Goal: Task Accomplishment & Management: Manage account settings

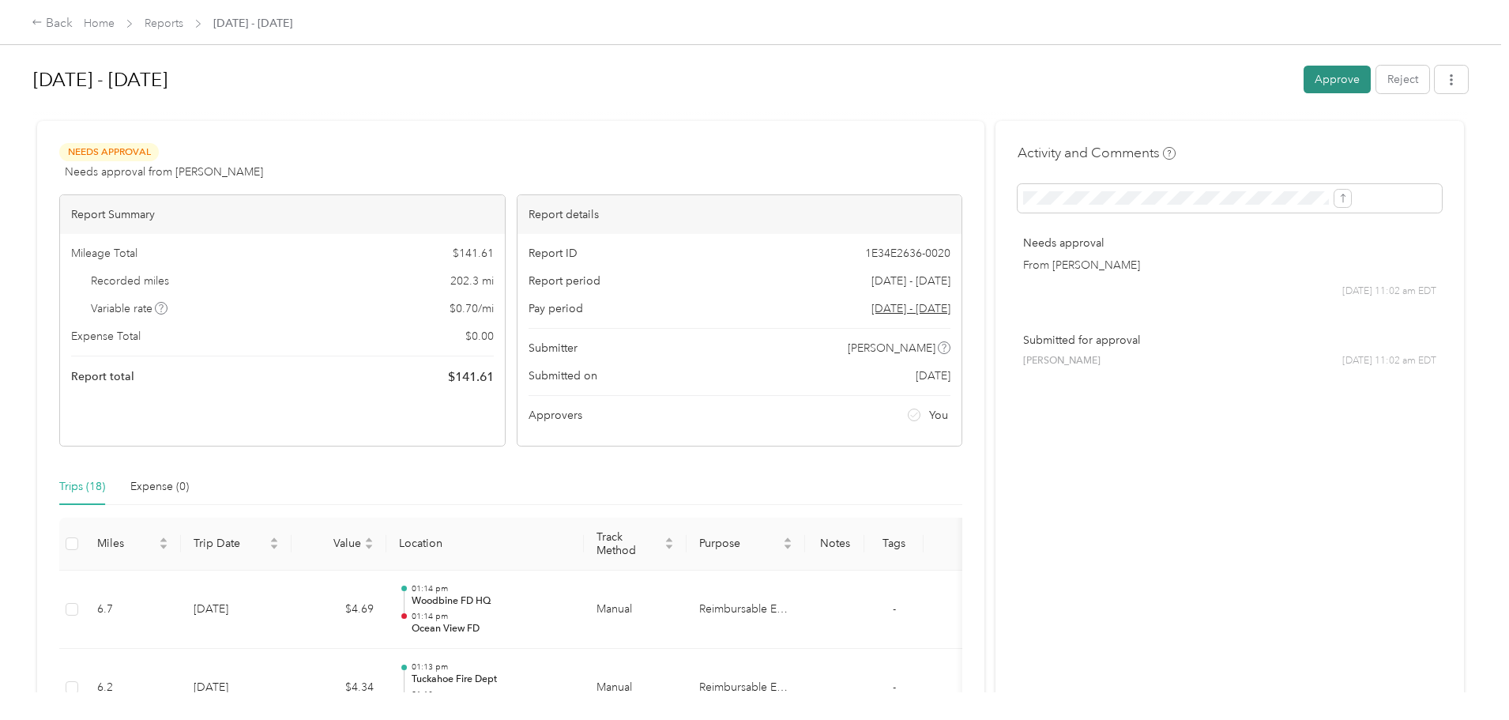
click at [1304, 77] on button "Approve" at bounding box center [1337, 80] width 67 height 28
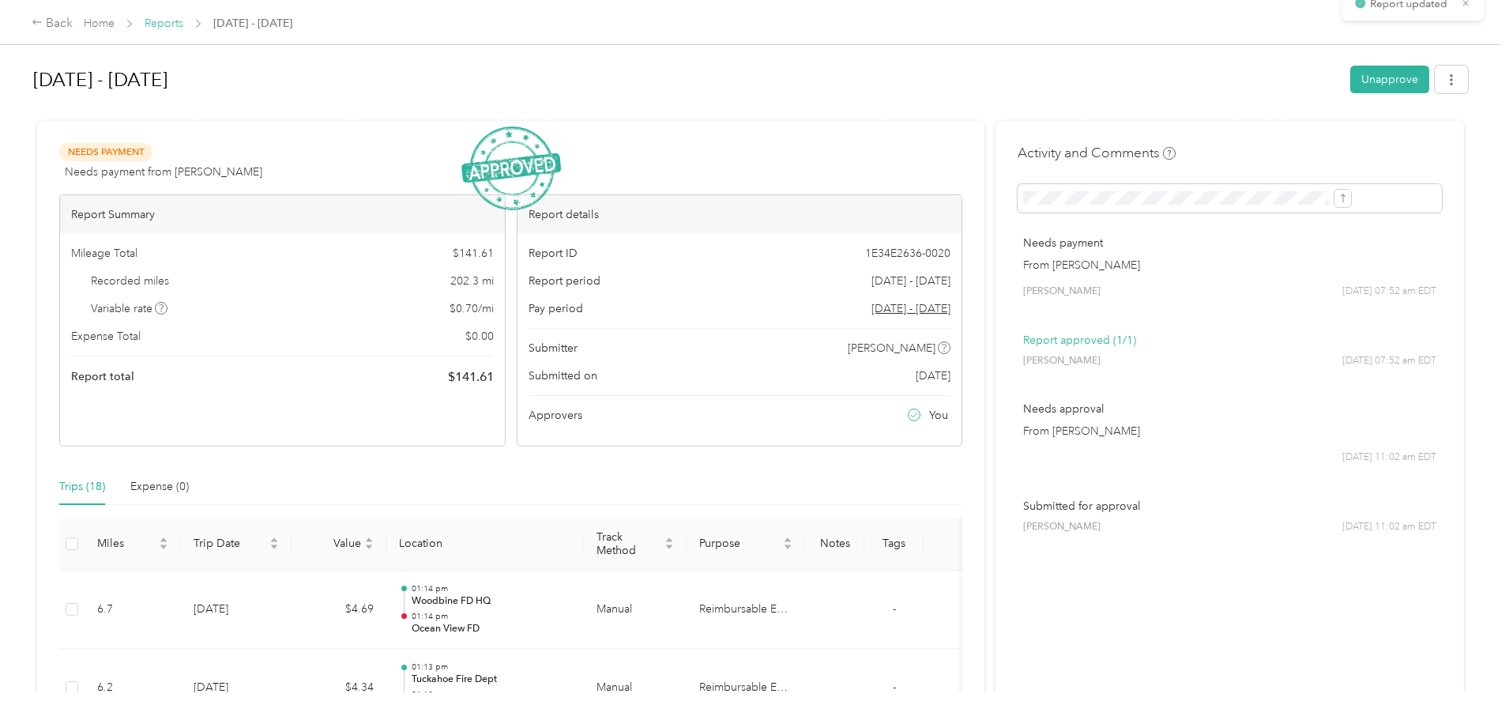
click at [183, 27] on link "Reports" at bounding box center [164, 23] width 39 height 13
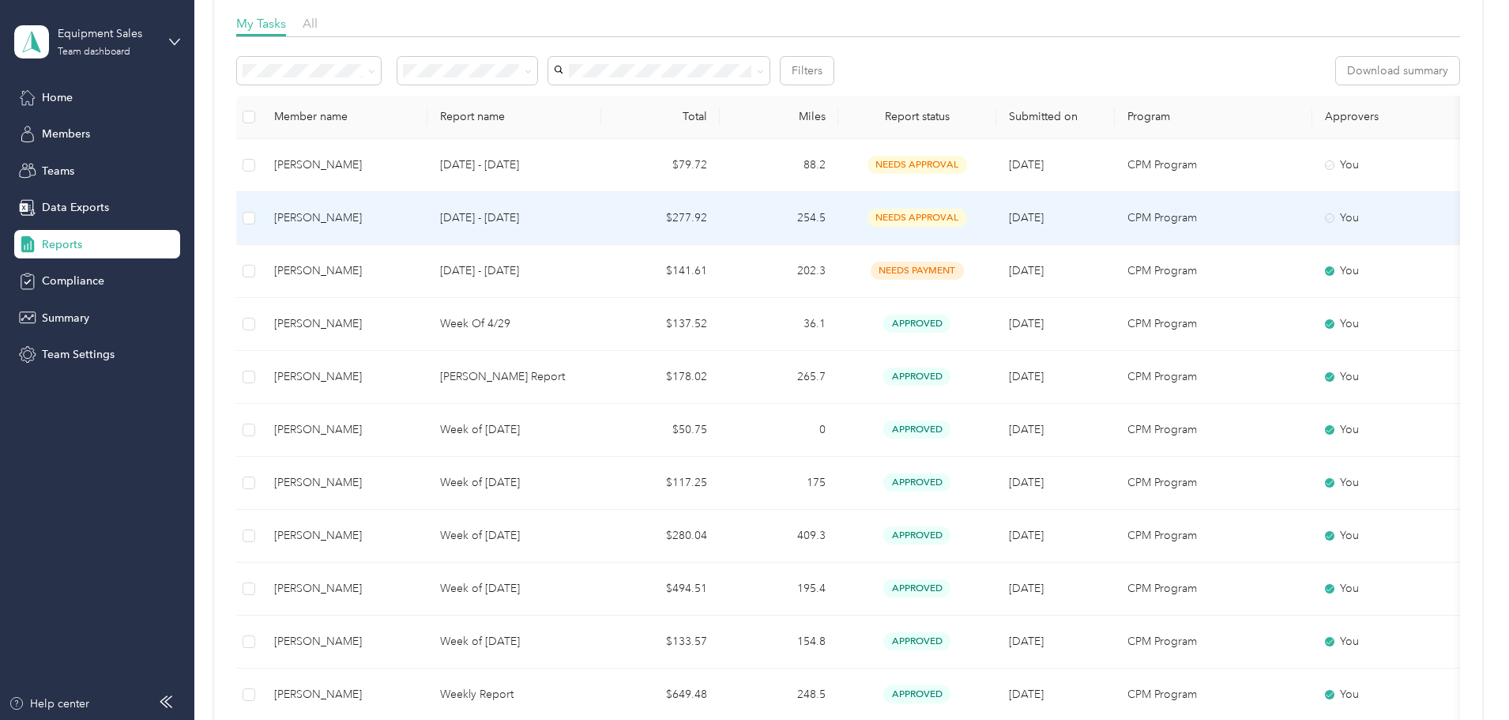
scroll to position [158, 0]
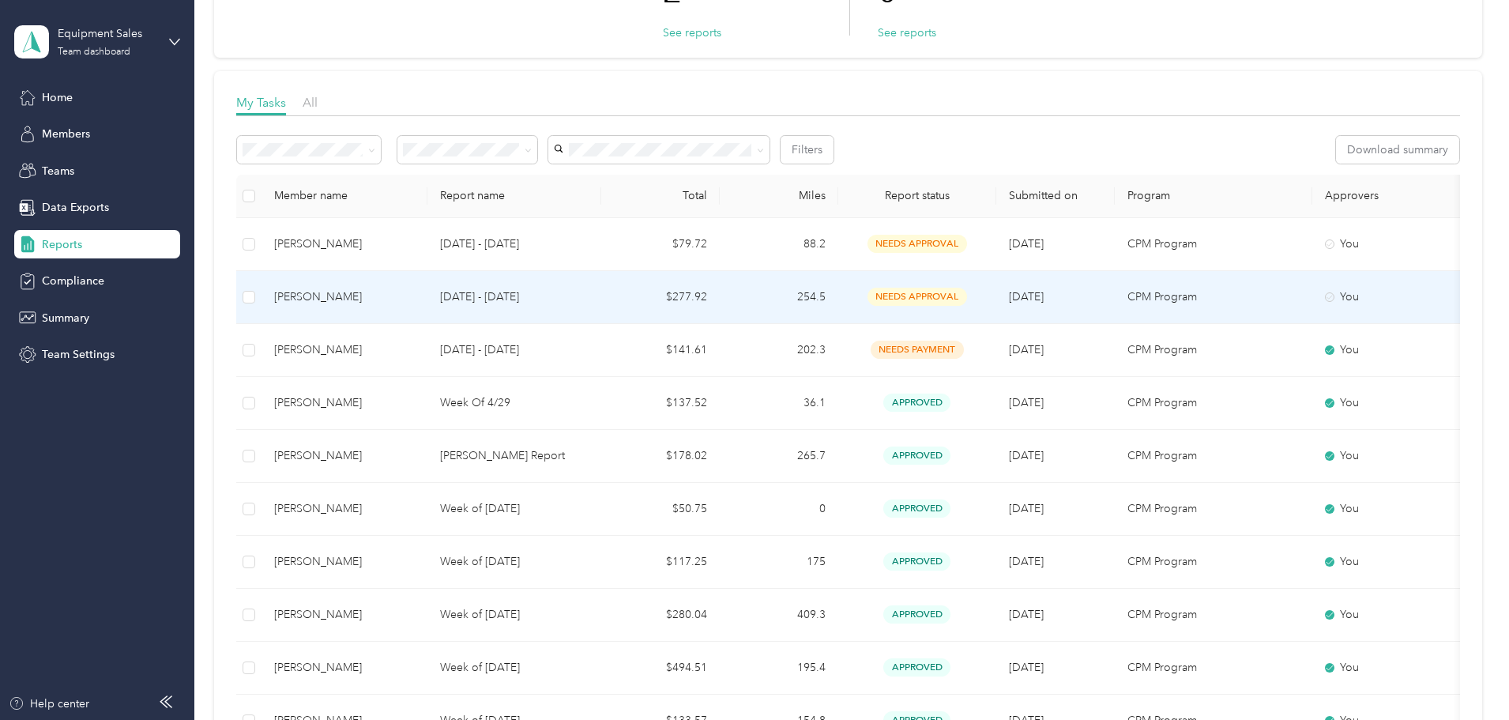
click at [589, 295] on p "[DATE] - [DATE]" at bounding box center [514, 296] width 149 height 17
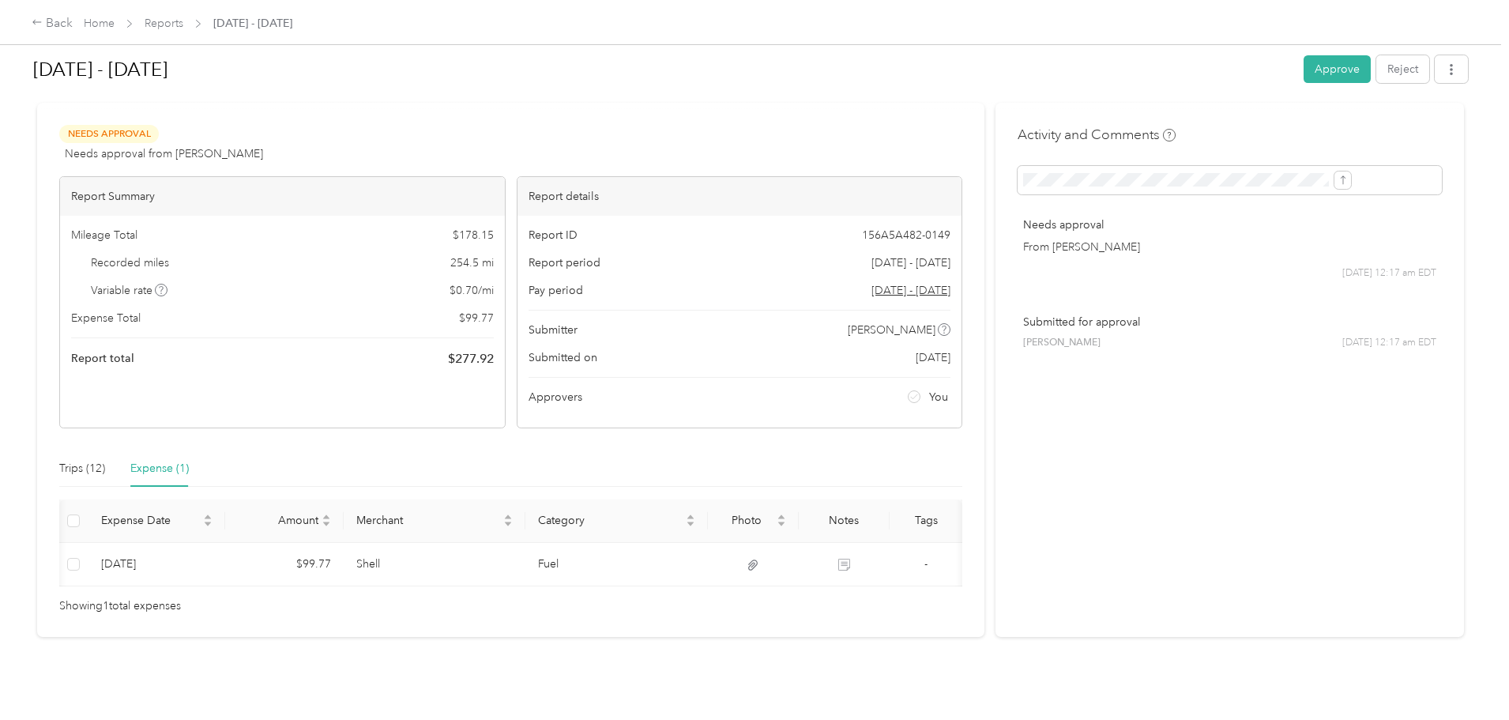
scroll to position [0, 51]
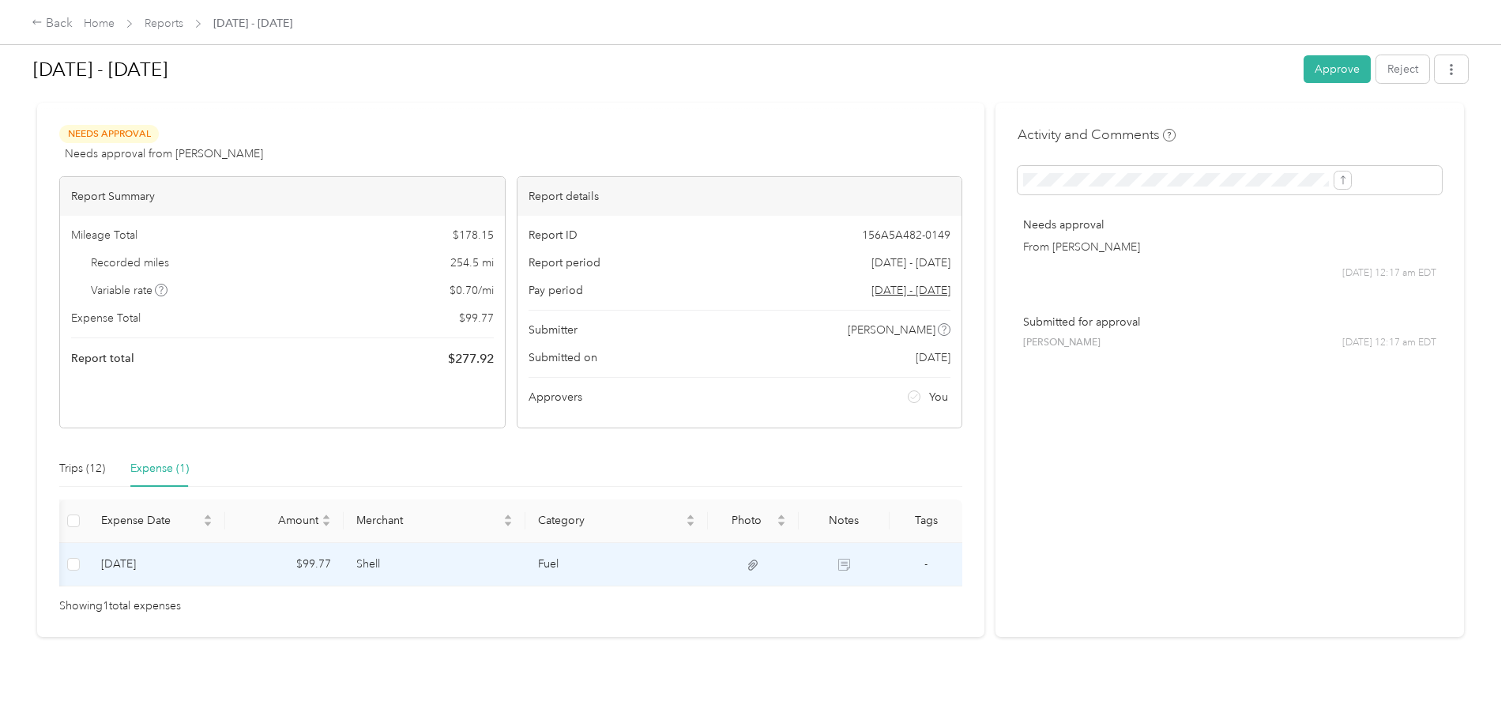
click at [596, 543] on td "Fuel" at bounding box center [616, 564] width 183 height 43
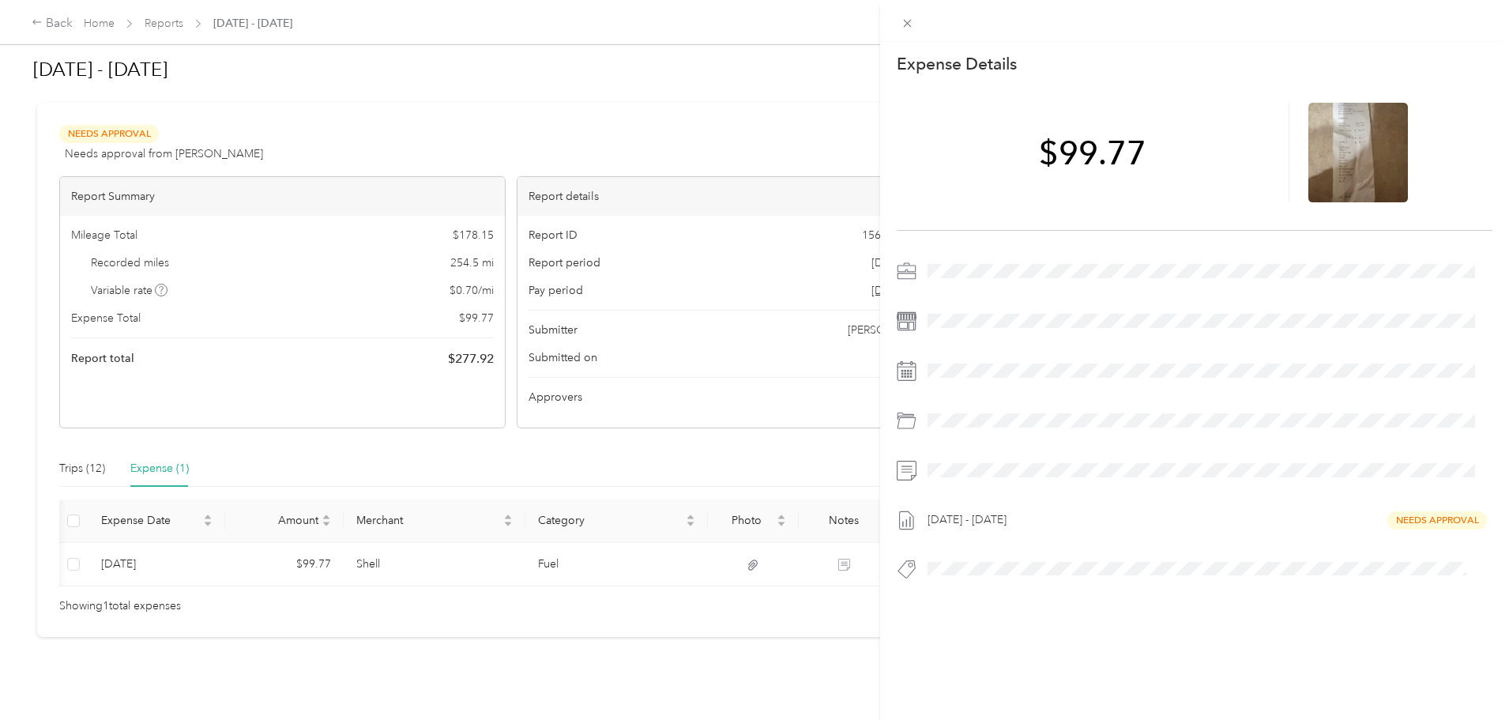
click at [953, 273] on div at bounding box center [1207, 270] width 571 height 25
click at [906, 270] on icon at bounding box center [906, 269] width 17 height 6
drag, startPoint x: 494, startPoint y: 564, endPoint x: 383, endPoint y: 564, distance: 110.6
click at [383, 564] on div "This expense cannot be edited because it is either under review, approved, or p…" at bounding box center [754, 360] width 1509 height 720
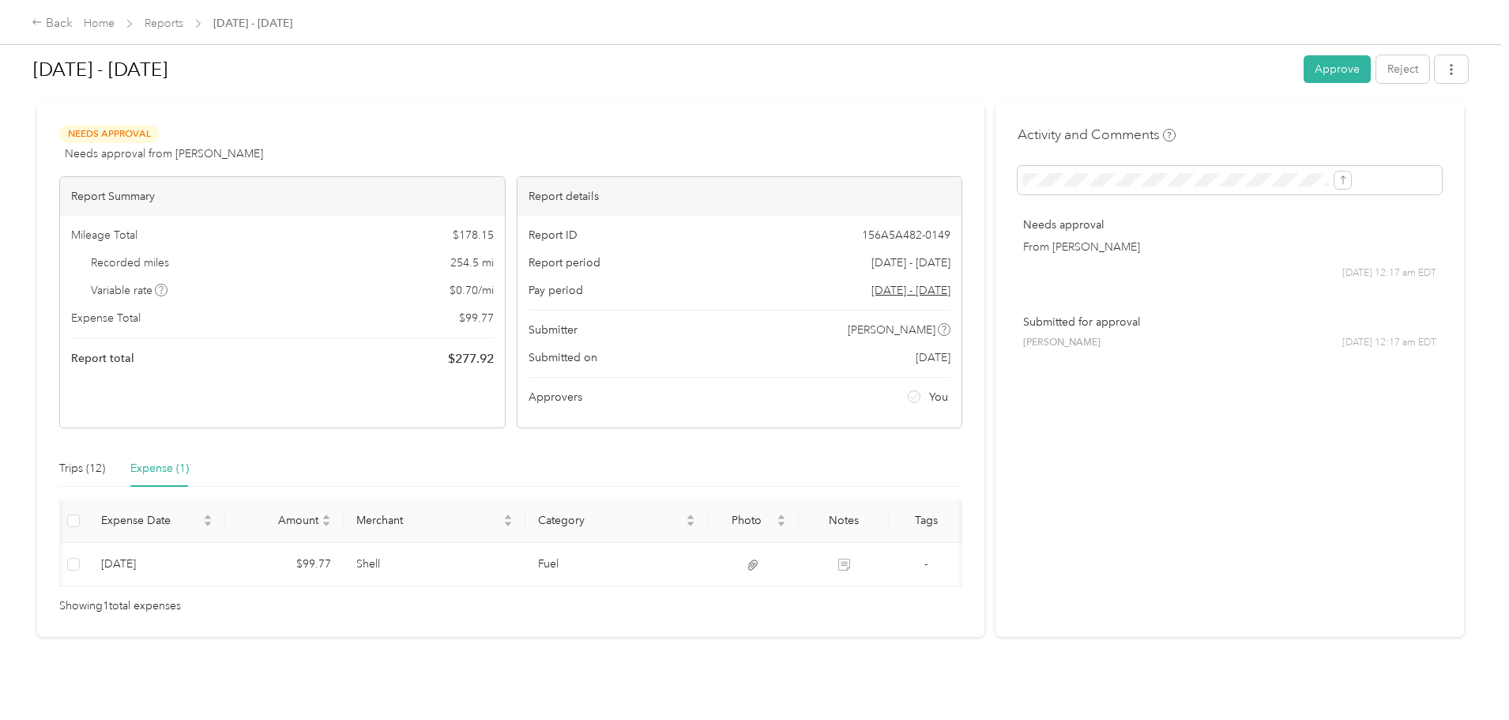
scroll to position [0, 0]
click at [105, 460] on div "Trips (12)" at bounding box center [82, 468] width 46 height 17
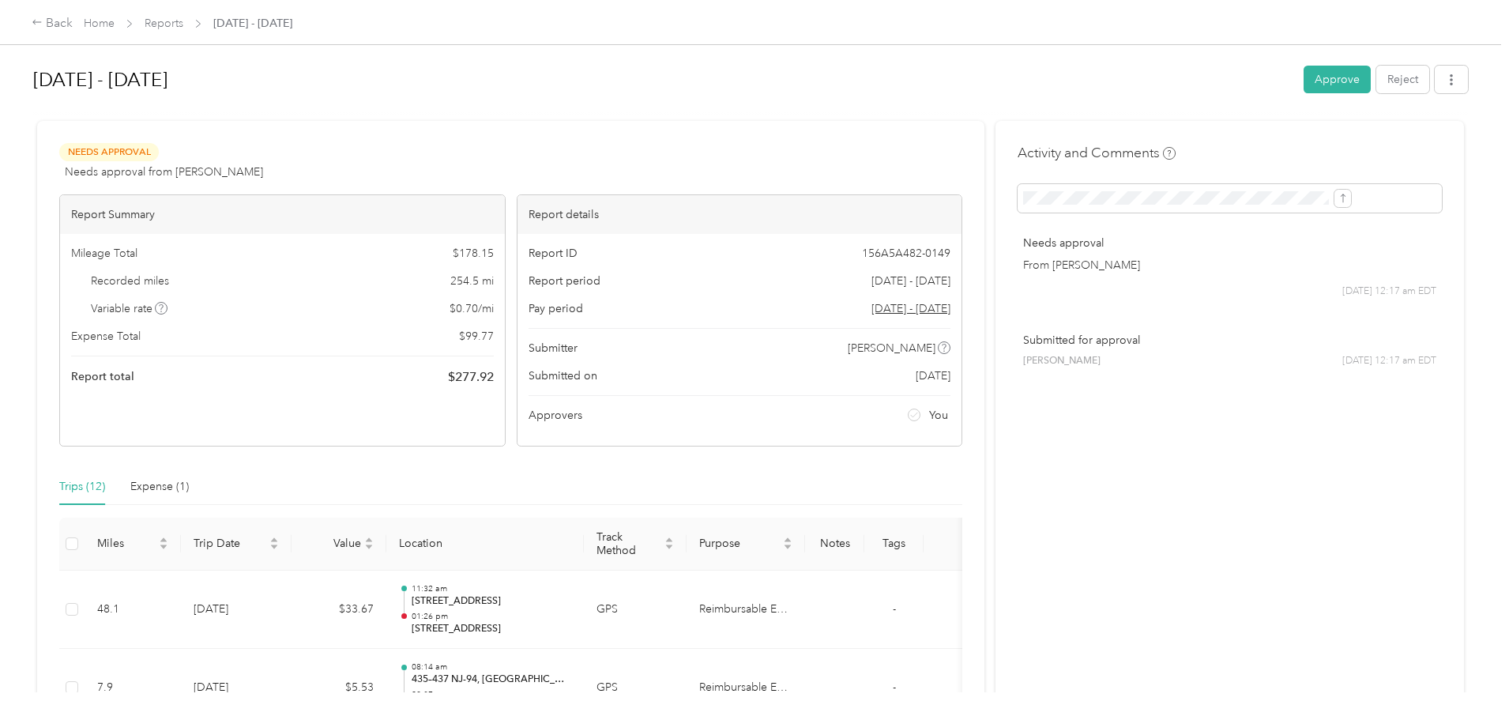
click at [1124, 110] on div at bounding box center [750, 114] width 1435 height 17
click at [1304, 82] on button "Approve" at bounding box center [1337, 80] width 67 height 28
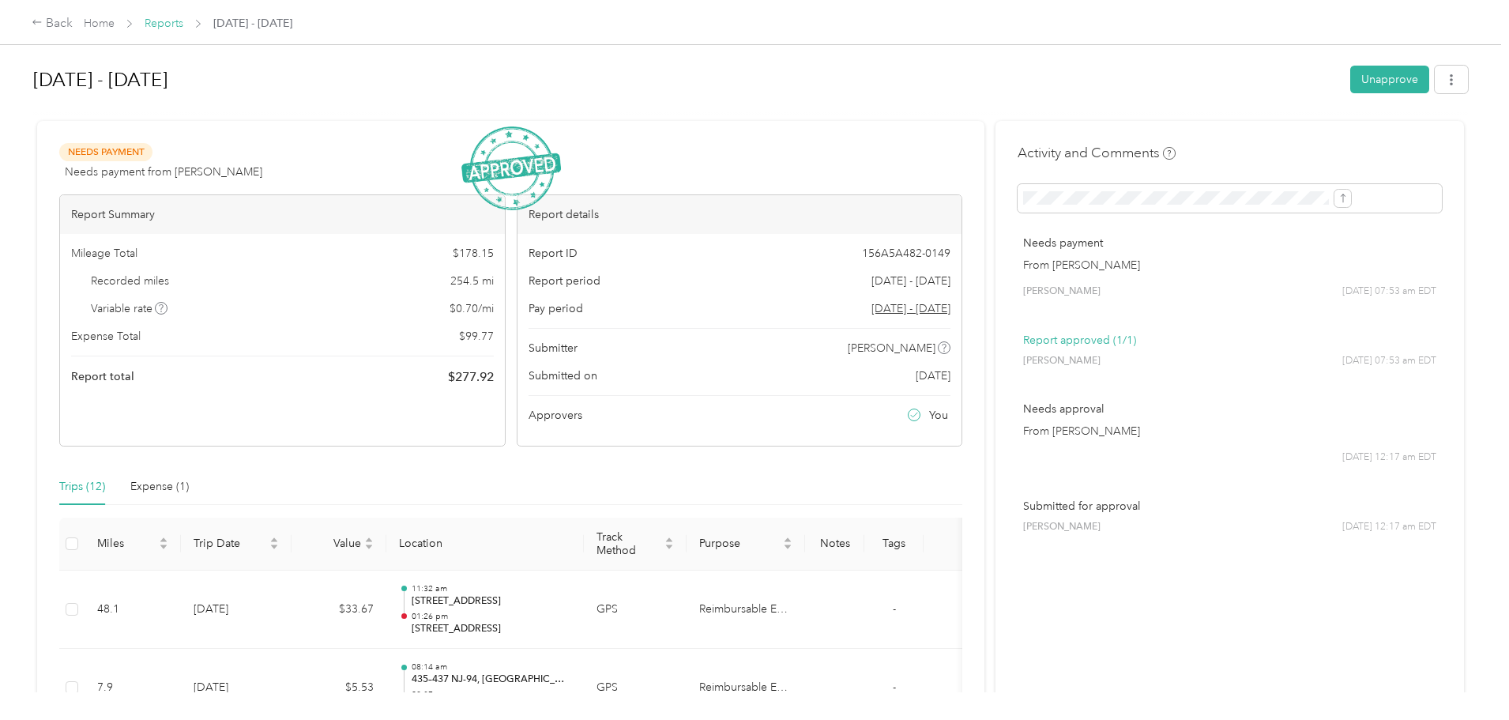
click at [183, 26] on link "Reports" at bounding box center [164, 23] width 39 height 13
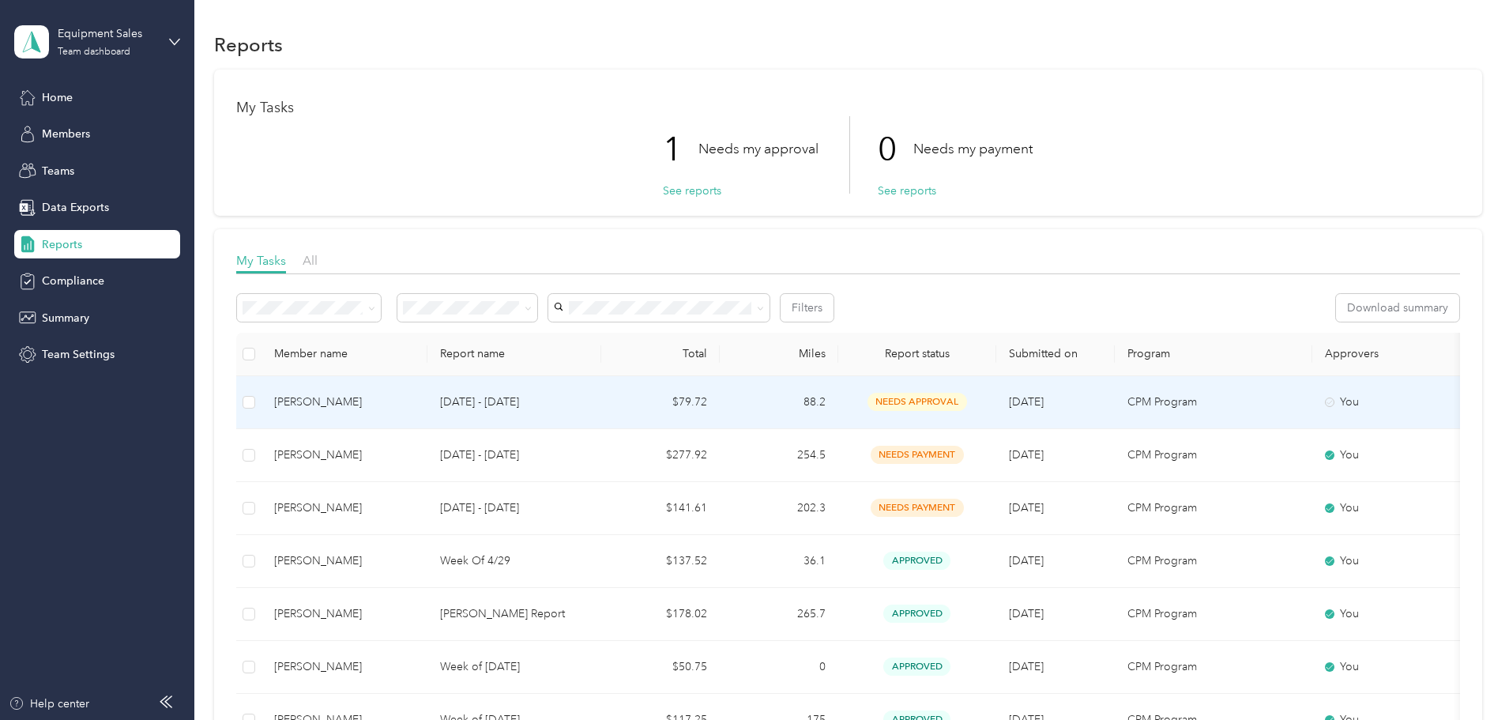
click at [720, 408] on td "$79.72" at bounding box center [660, 402] width 119 height 53
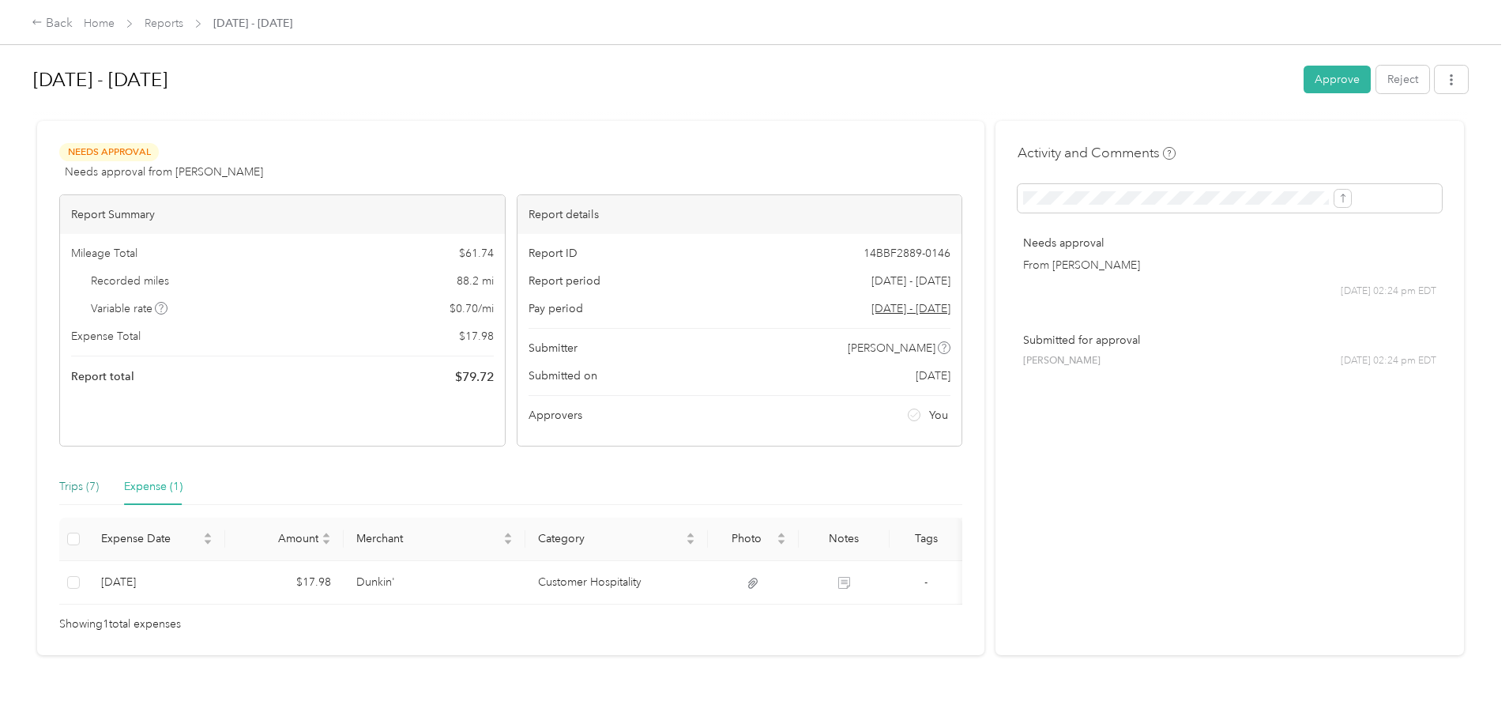
click at [99, 484] on div "Trips (7)" at bounding box center [79, 486] width 40 height 17
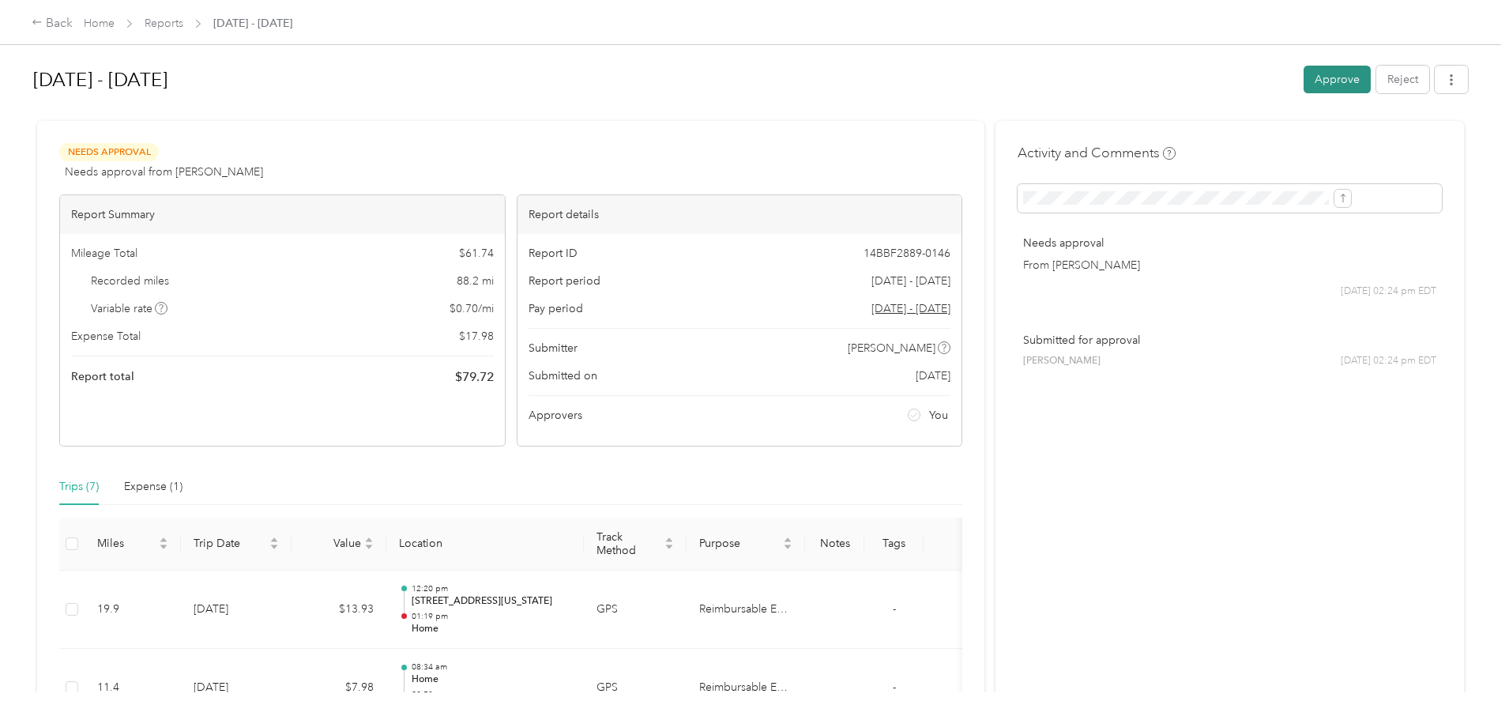
click at [1304, 81] on button "Approve" at bounding box center [1337, 80] width 67 height 28
